Goal: Information Seeking & Learning: Learn about a topic

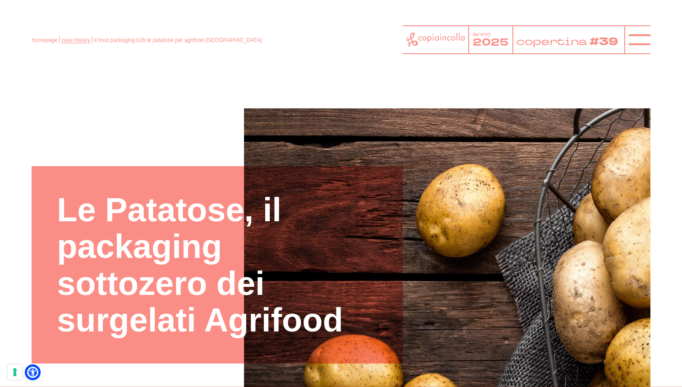
click at [79, 37] on link "case history" at bounding box center [75, 40] width 29 height 6
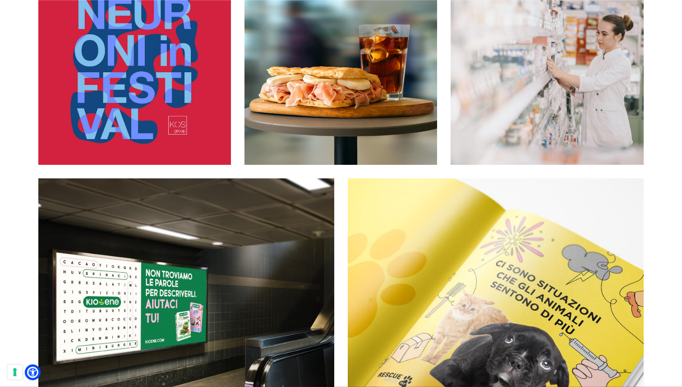
scroll to position [233, 0]
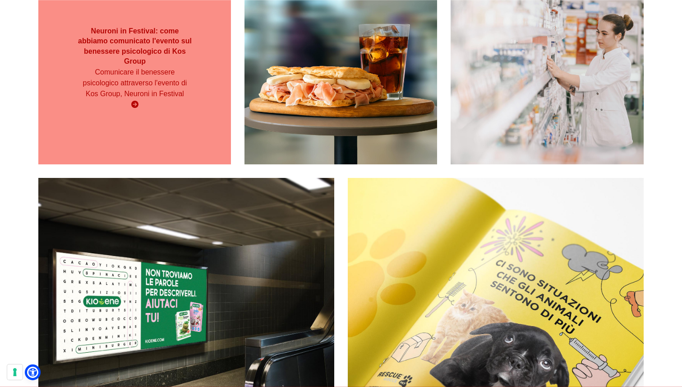
click at [107, 113] on div "Neuroni in Festival: come abbiamo comunicato l'evento sul benessere psicologico…" at bounding box center [134, 68] width 193 height 93
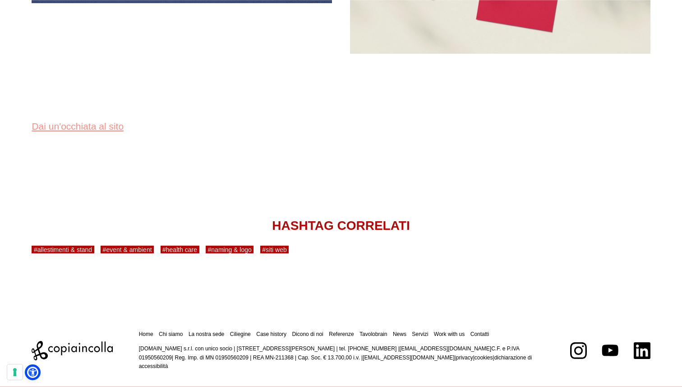
scroll to position [3606, 0]
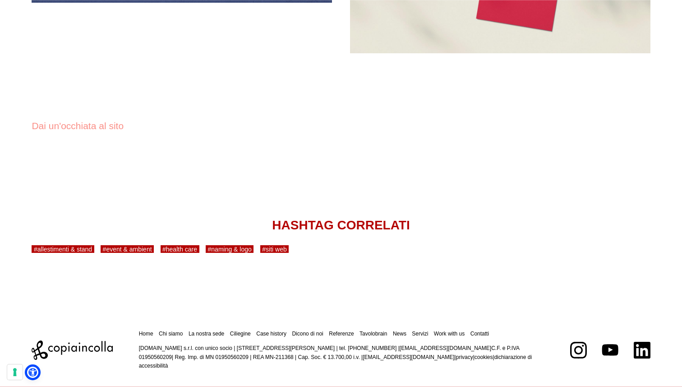
click at [88, 125] on link "Dai un'occhiata al sito" at bounding box center [78, 126] width 92 height 10
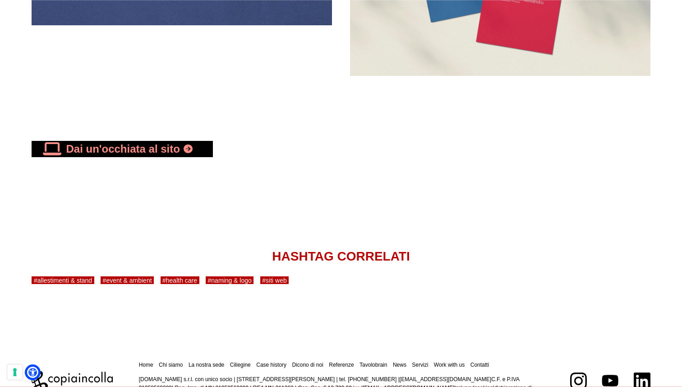
click at [150, 146] on link "Dai un'occhiata al sito" at bounding box center [122, 149] width 181 height 16
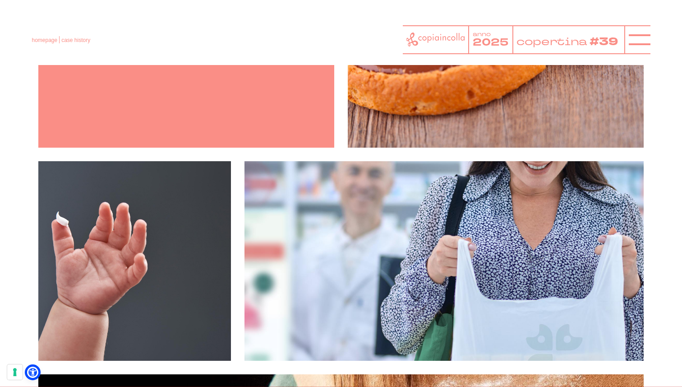
scroll to position [559, 0]
